Goal: Check status

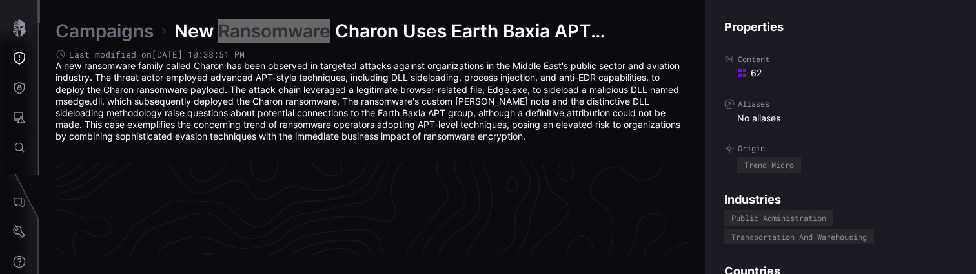
scroll to position [2719, 651]
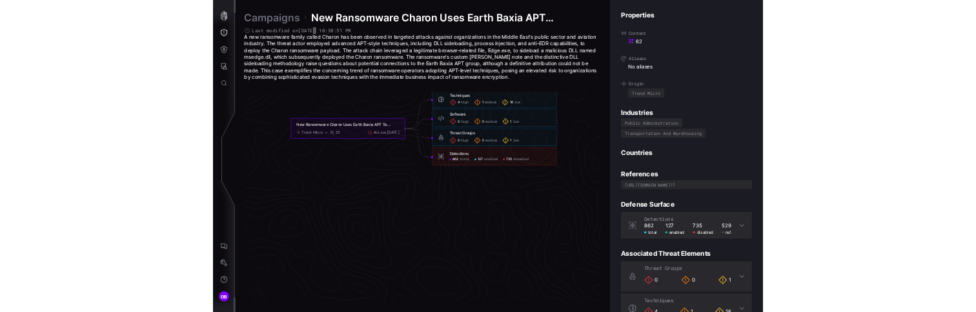
scroll to position [2719, 651]
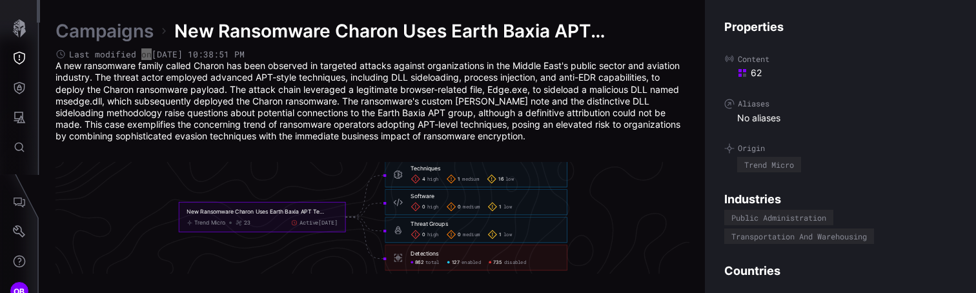
scroll to position [2849, 651]
click at [114, 55] on span "Last modified on [DATE] 10:38:51 PM" at bounding box center [157, 54] width 176 height 11
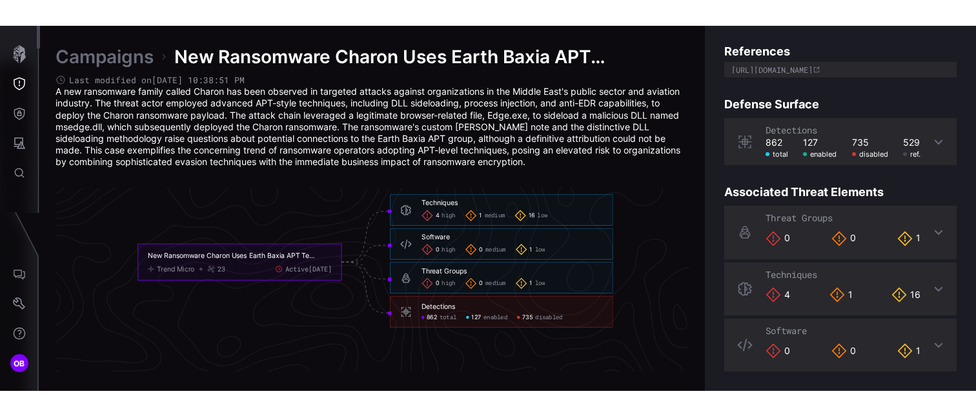
scroll to position [232, 0]
